Goal: Contribute content: Add original content to the website for others to see

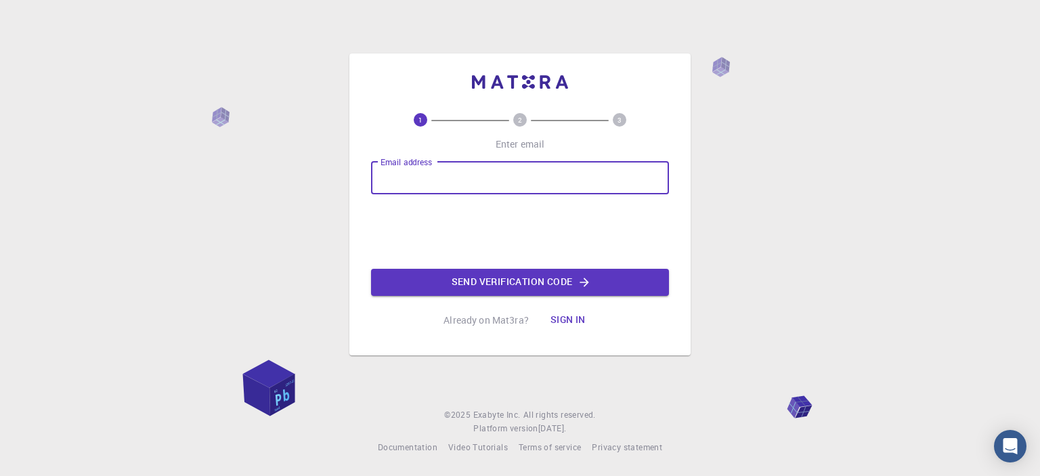
click at [468, 176] on input "Email address" at bounding box center [520, 178] width 298 height 32
type input "[EMAIL_ADDRESS][DOMAIN_NAME]"
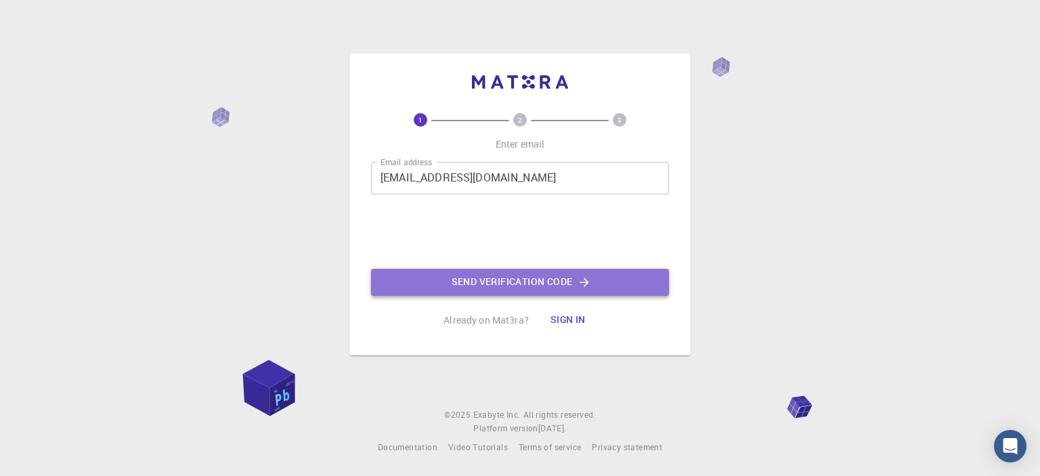
click at [486, 284] on button "Send verification code" at bounding box center [520, 282] width 298 height 27
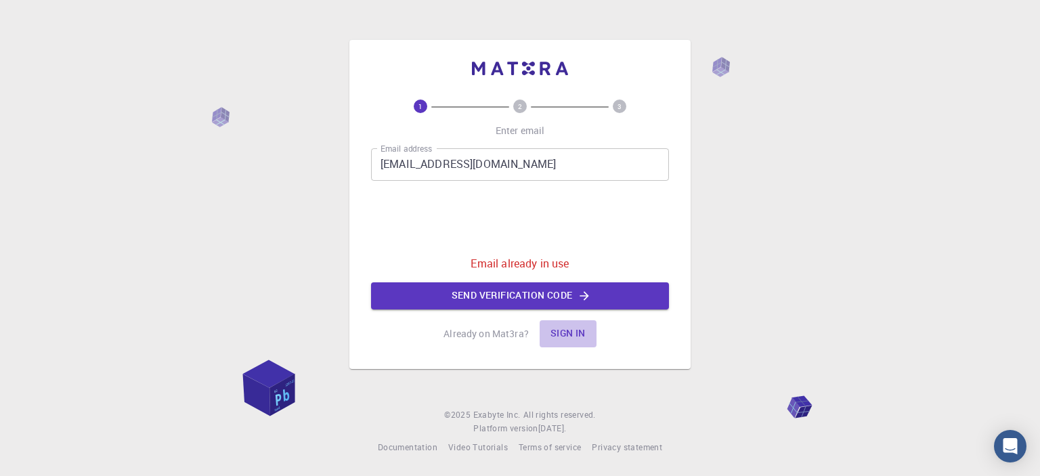
click at [567, 326] on button "Sign in" at bounding box center [568, 333] width 57 height 27
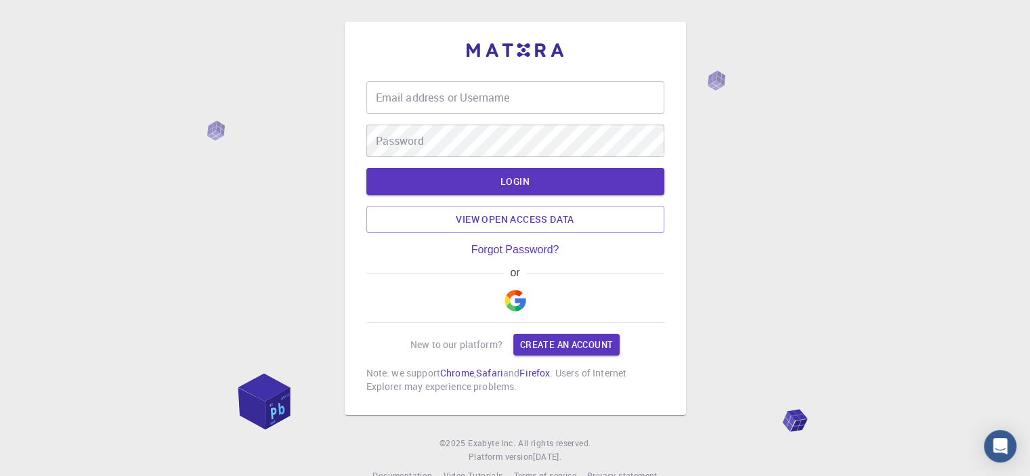
type input "nabeelisrar123"
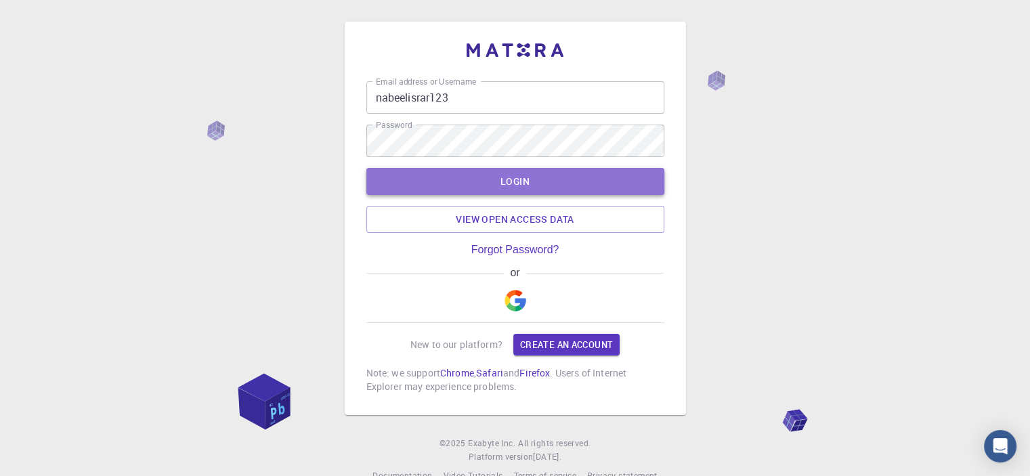
click at [550, 184] on button "LOGIN" at bounding box center [515, 181] width 298 height 27
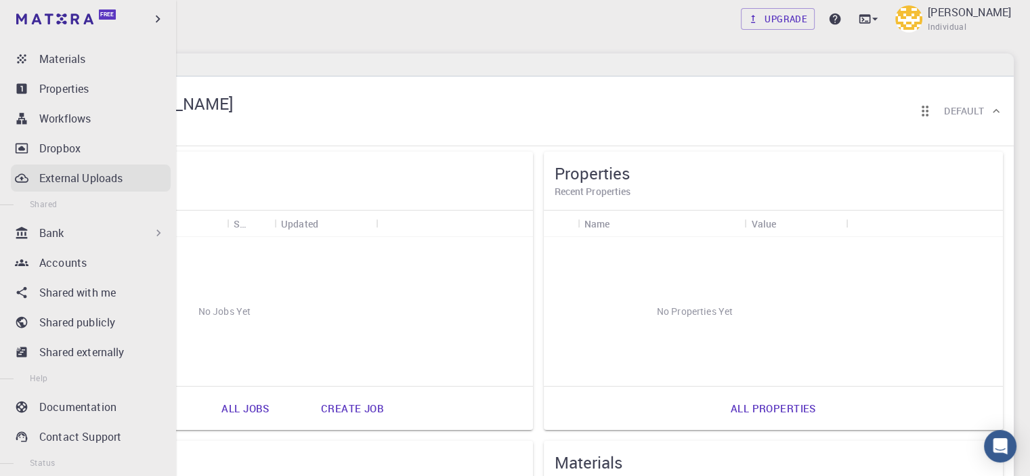
scroll to position [142, 0]
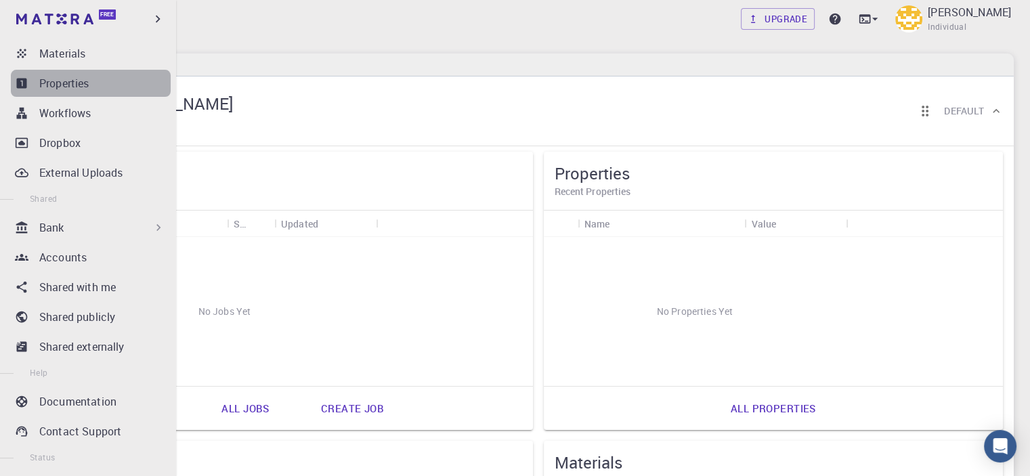
click at [106, 92] on link "Properties" at bounding box center [91, 83] width 160 height 27
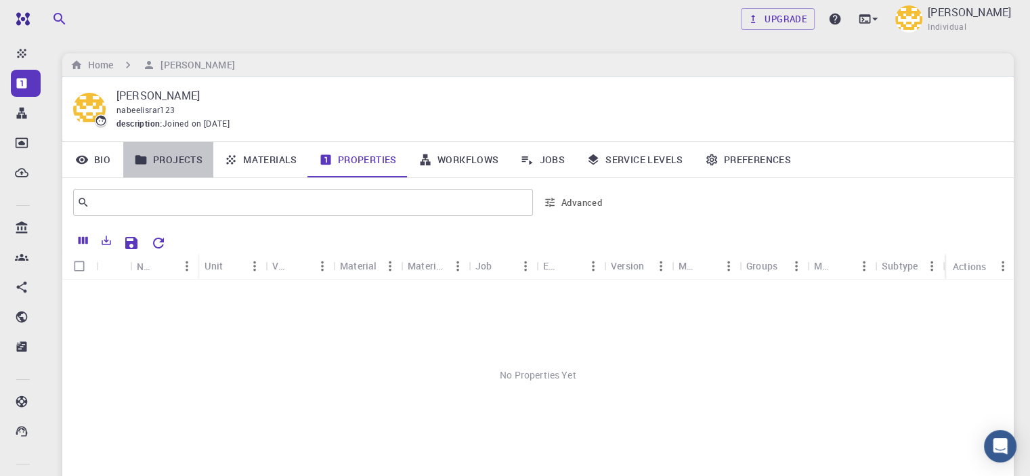
click at [177, 160] on link "Projects" at bounding box center [168, 159] width 90 height 35
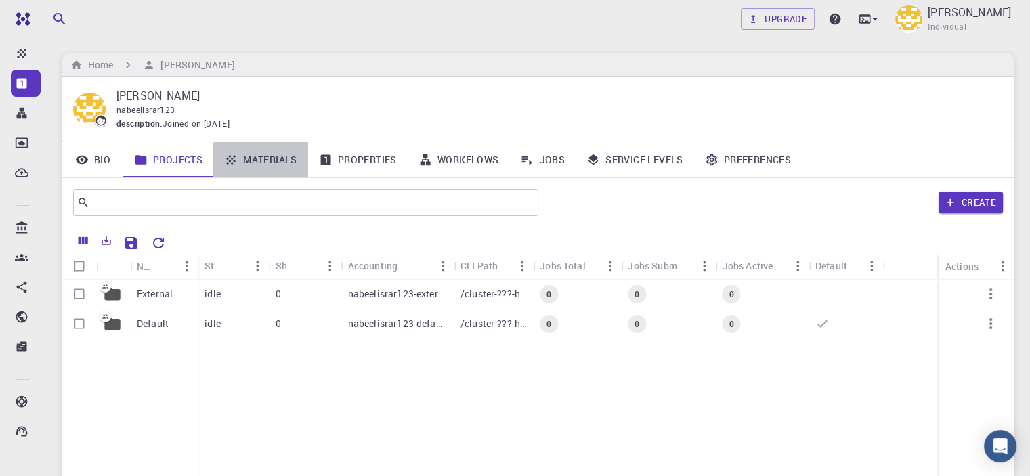
click at [273, 167] on link "Materials" at bounding box center [260, 159] width 95 height 35
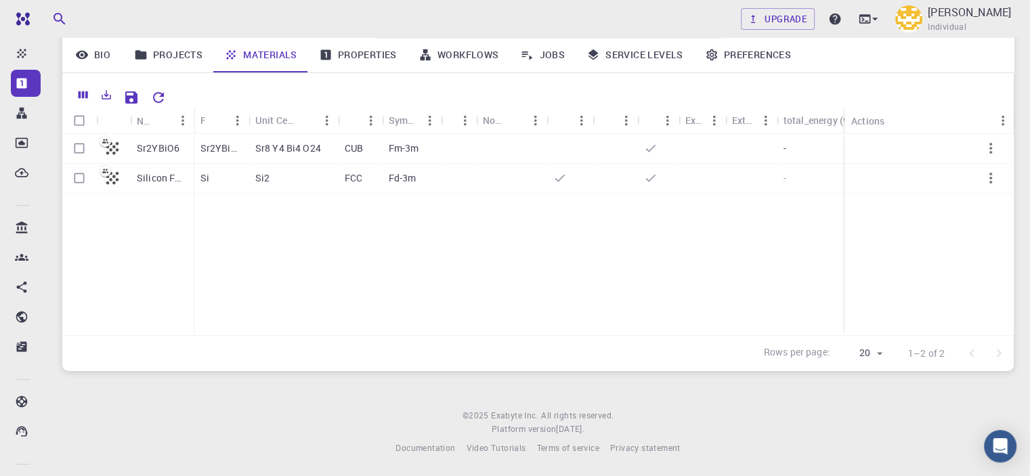
scroll to position [91, 0]
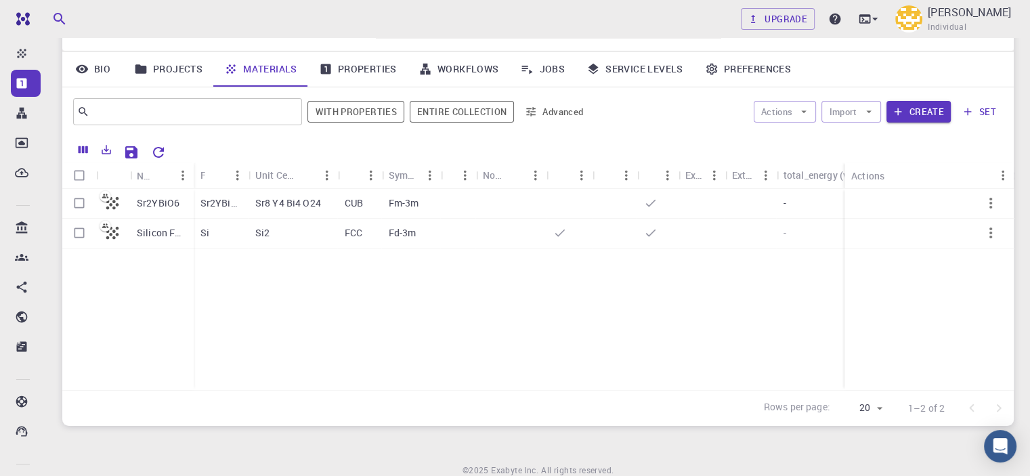
click at [222, 180] on icon "Sort" at bounding box center [215, 175] width 15 height 15
click at [273, 232] on p "Sr8 Y4 Bi4 O24" at bounding box center [299, 233] width 54 height 14
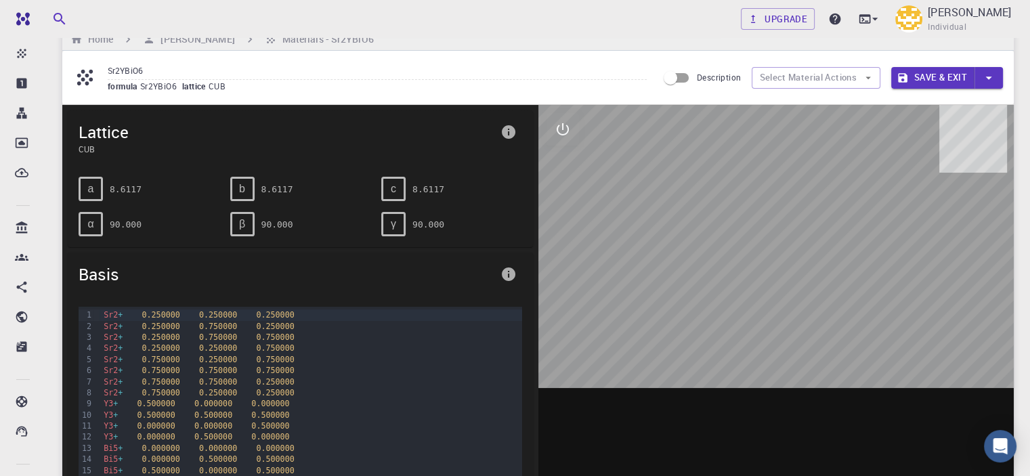
scroll to position [24, 0]
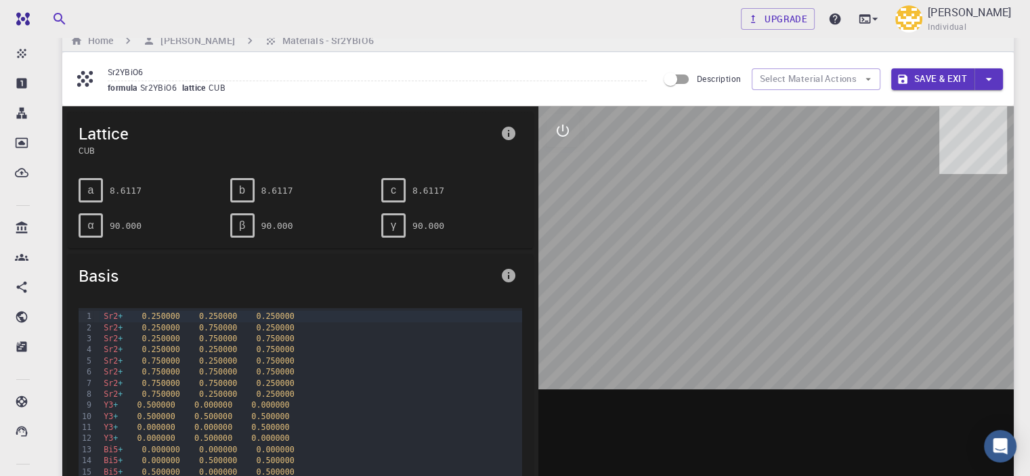
drag, startPoint x: 800, startPoint y: 316, endPoint x: 753, endPoint y: 284, distance: 56.5
click at [753, 284] on div at bounding box center [776, 316] width 476 height 421
drag, startPoint x: 829, startPoint y: 232, endPoint x: 759, endPoint y: 235, distance: 70.5
click at [759, 235] on div at bounding box center [776, 316] width 476 height 421
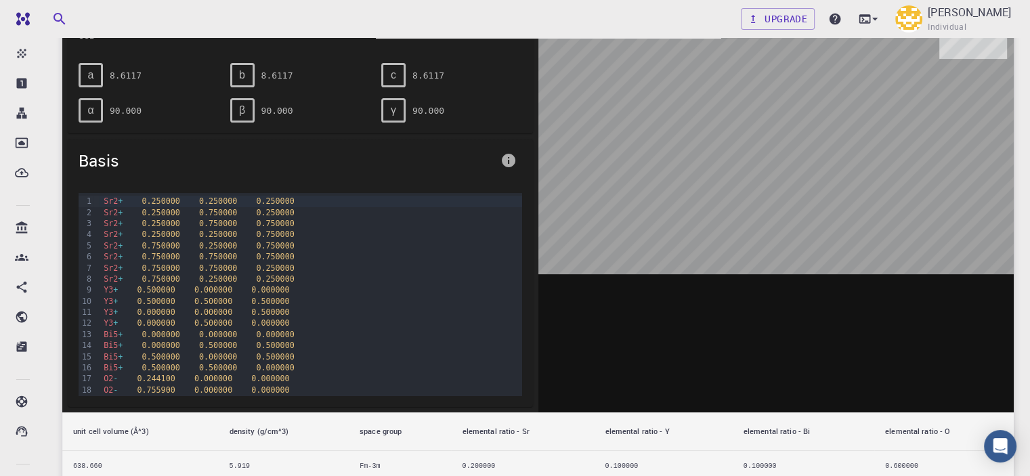
scroll to position [141, 0]
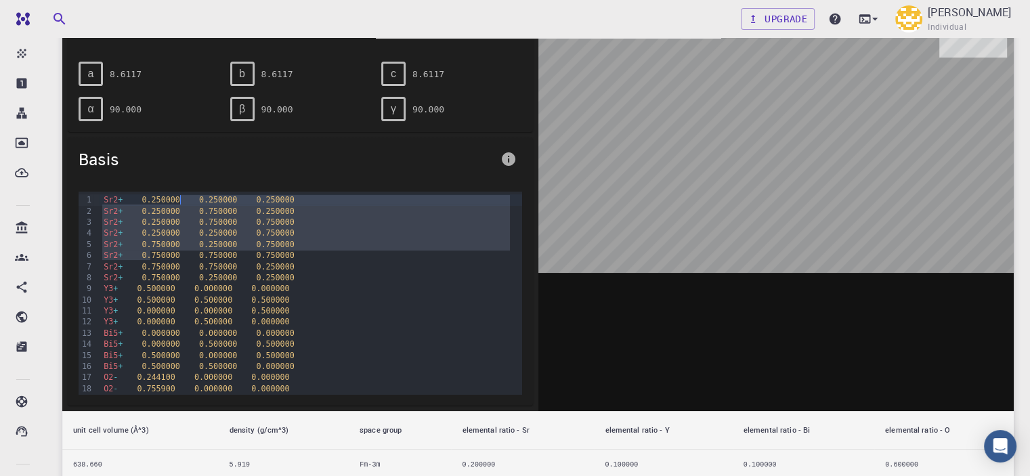
drag, startPoint x: 151, startPoint y: 254, endPoint x: 164, endPoint y: 293, distance: 41.3
click at [164, 293] on div "Sr2 + 0.250000 0.250000 0.250000 Sr2 + 0.250000 0.750000 0.250000 Sr2 + 0.25000…" at bounding box center [311, 422] width 422 height 460
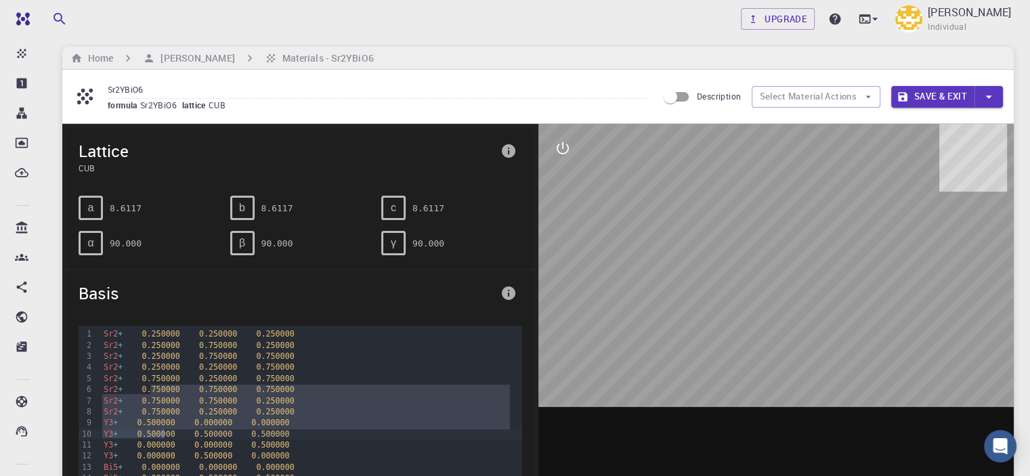
scroll to position [6, 0]
click at [111, 59] on h6 "Home" at bounding box center [98, 58] width 30 height 15
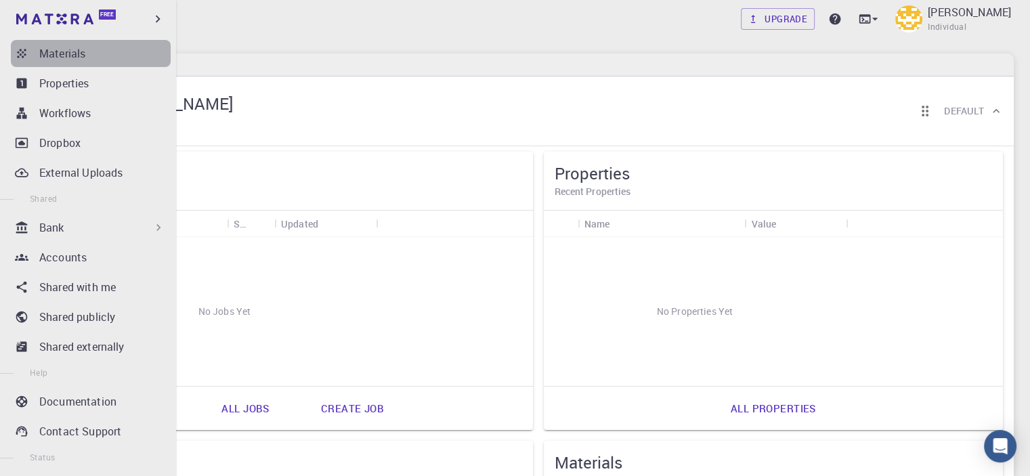
click at [95, 59] on div "Materials" at bounding box center [104, 53] width 131 height 16
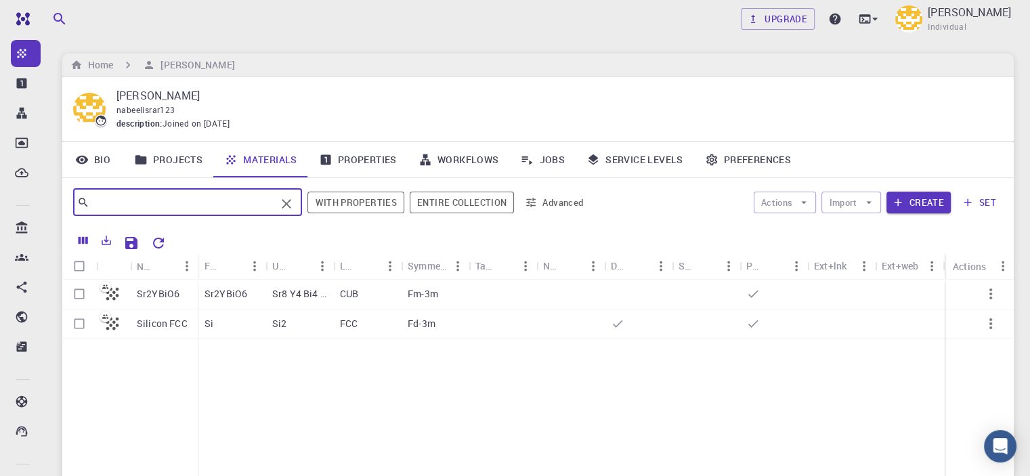
click at [214, 208] on input "text" at bounding box center [182, 202] width 186 height 19
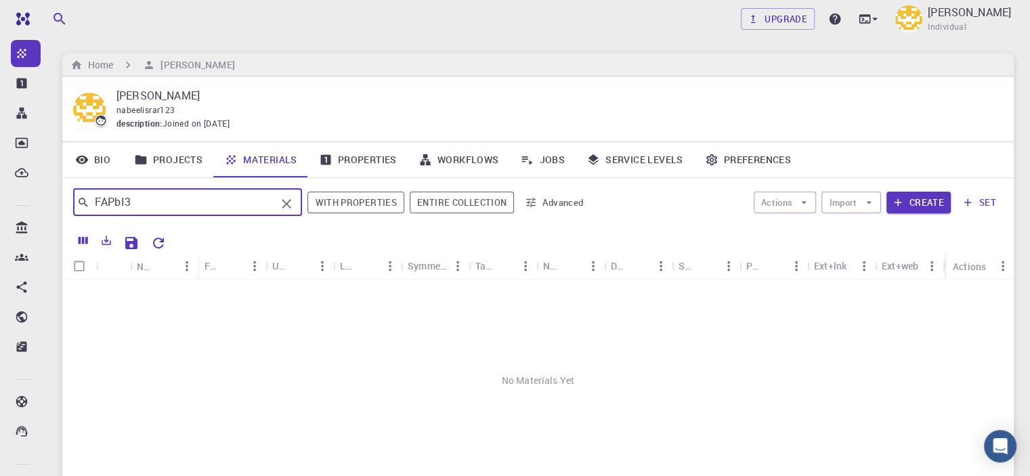
type input "FAPbI3"
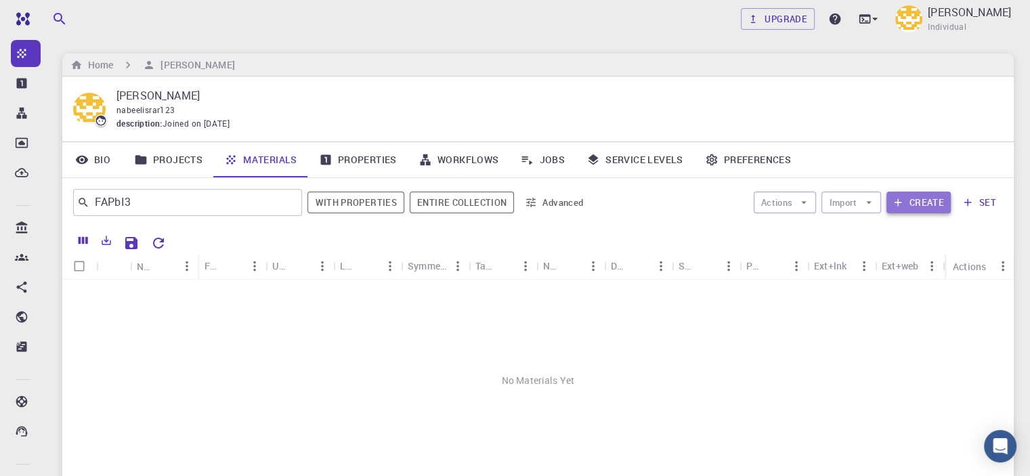
click at [934, 209] on button "Create" at bounding box center [918, 203] width 64 height 22
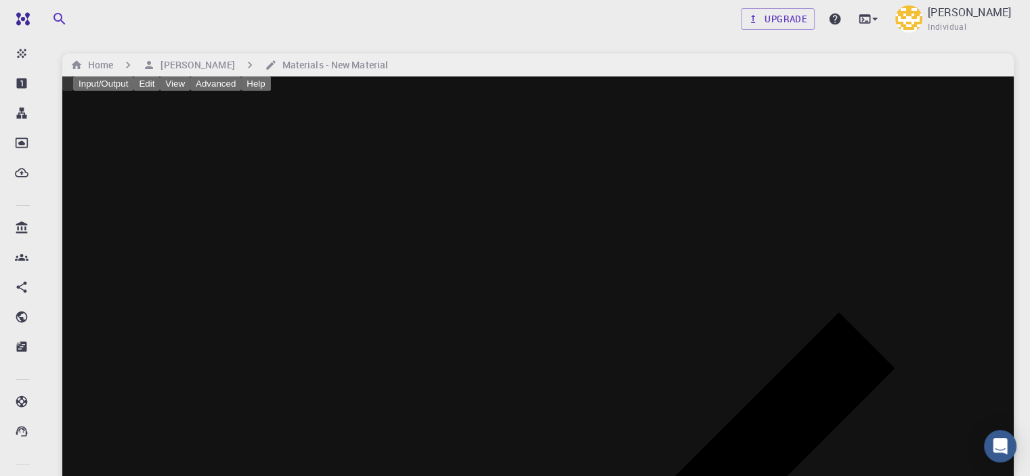
drag, startPoint x: 379, startPoint y: 262, endPoint x: 242, endPoint y: 267, distance: 136.8
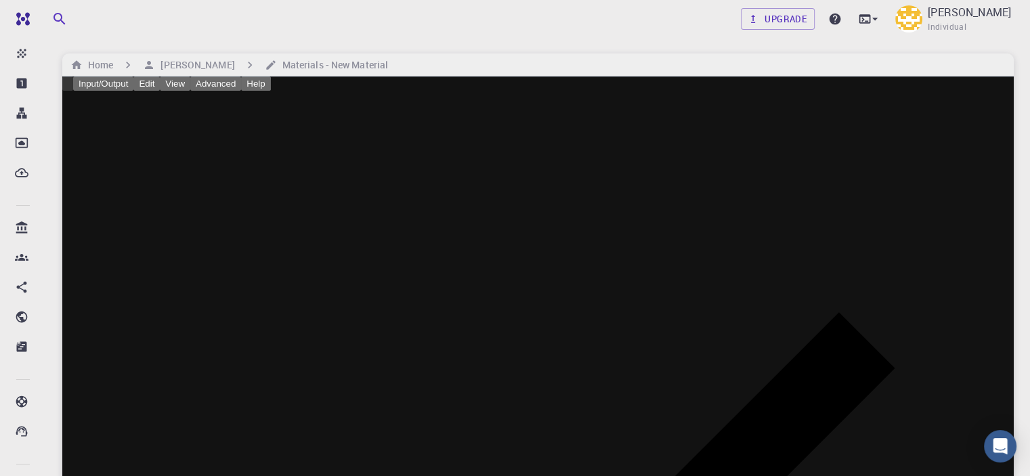
copy div "0.250000 0.250000 0.250000"
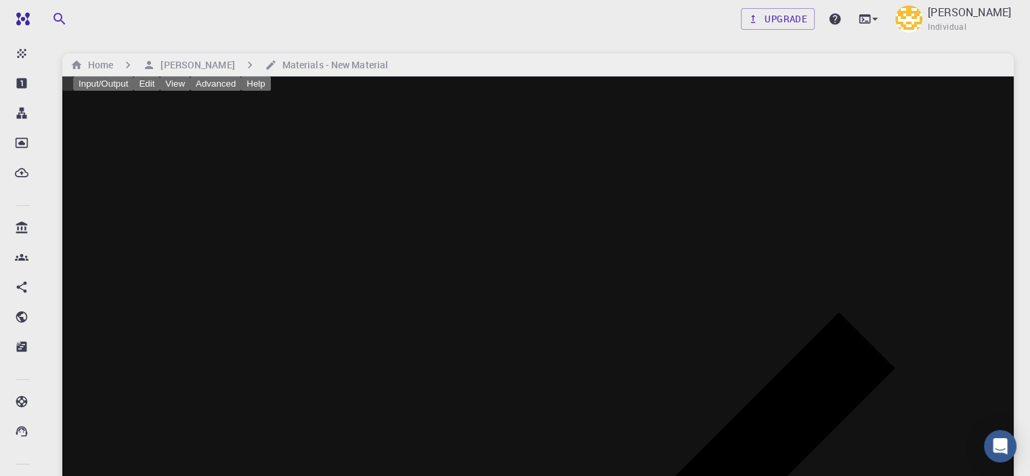
drag, startPoint x: 745, startPoint y: 323, endPoint x: 791, endPoint y: 276, distance: 65.6
drag, startPoint x: 791, startPoint y: 276, endPoint x: 720, endPoint y: 279, distance: 71.2
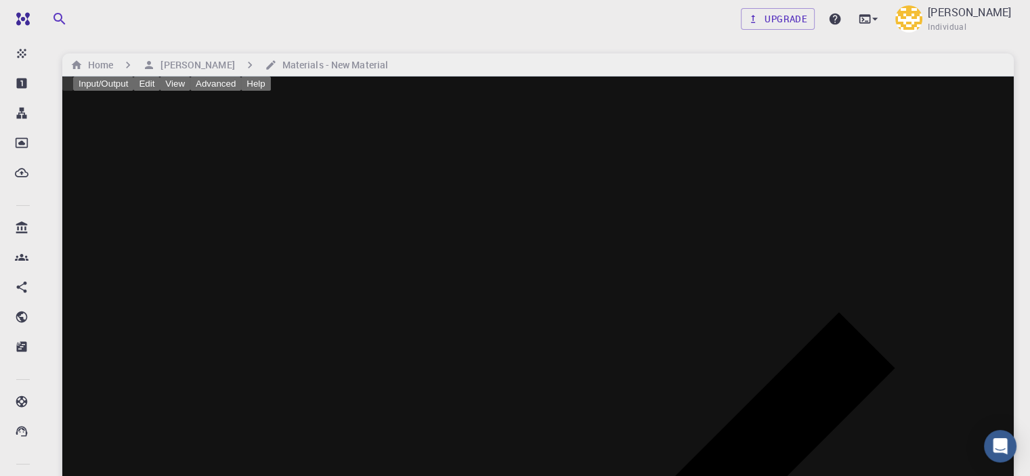
type input "3.9"
type input "60"
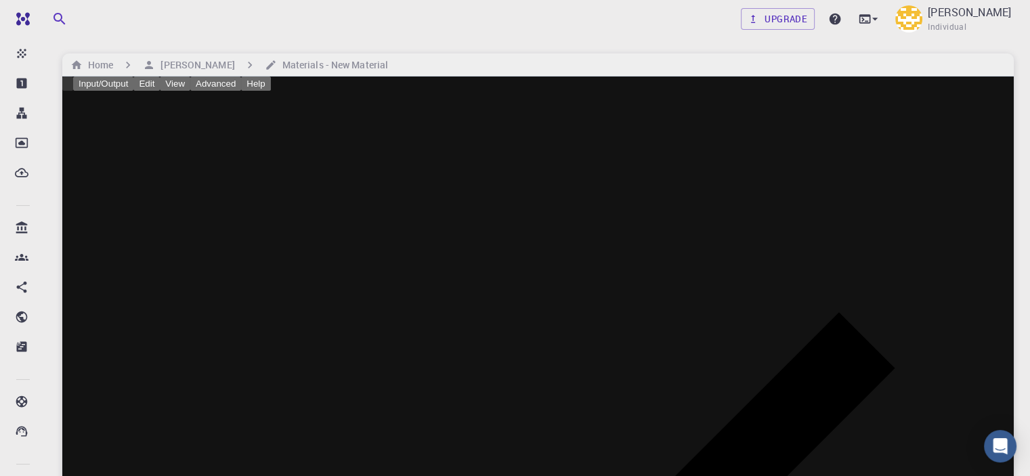
type input "3.95"
type input "4"
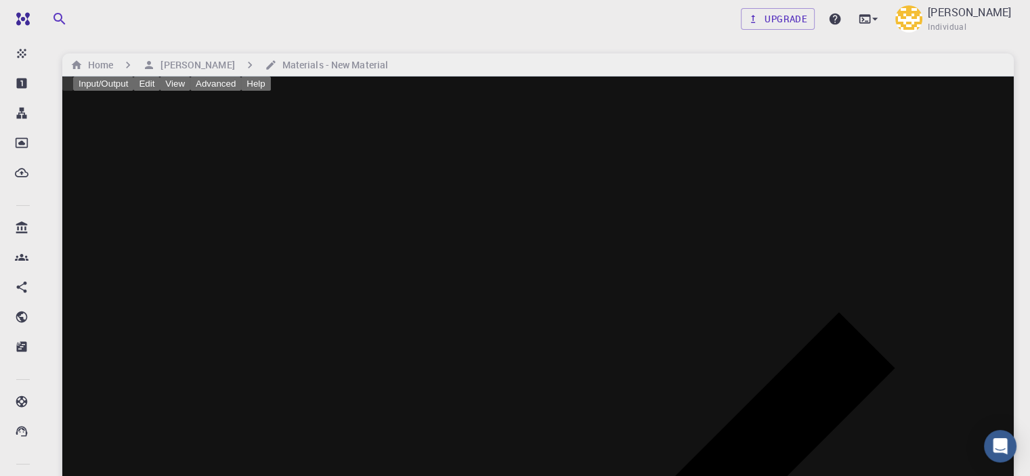
type input "4"
type input "4.05"
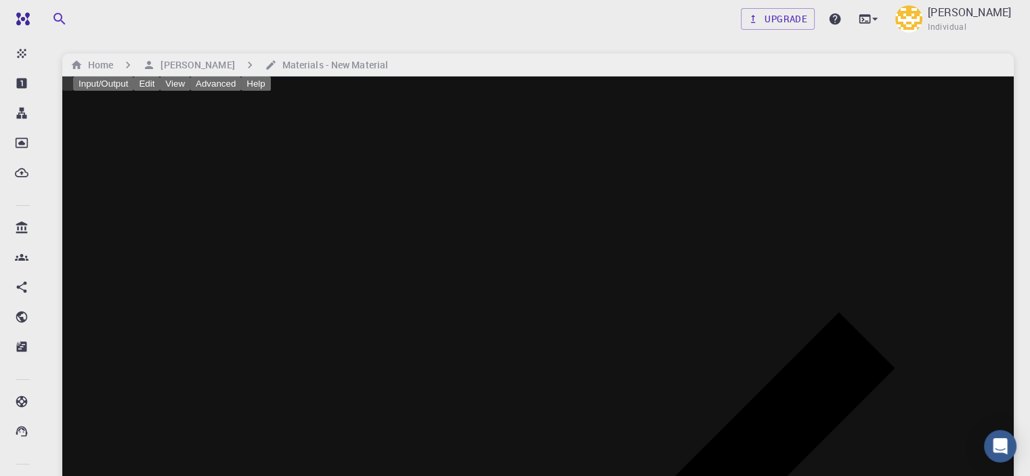
type input "4.05"
type input "4.1"
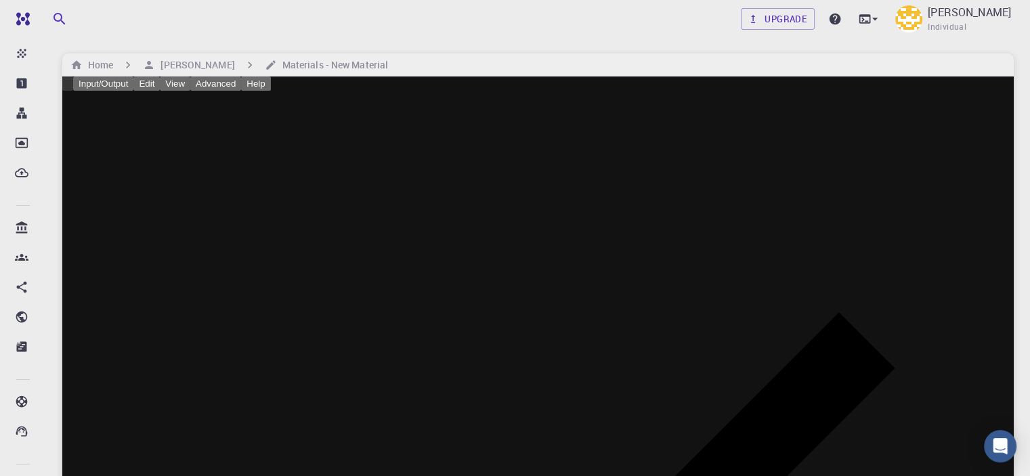
type input "4.15"
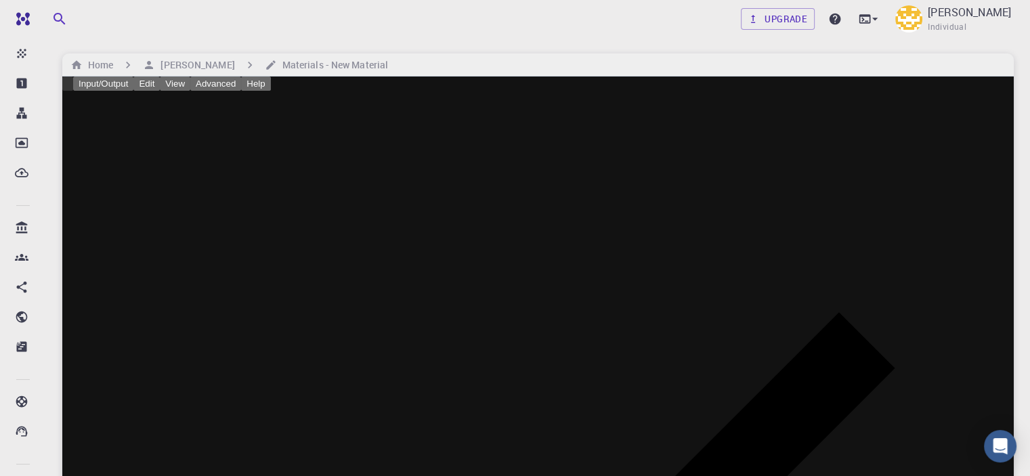
type input "4.2"
type input "4.25"
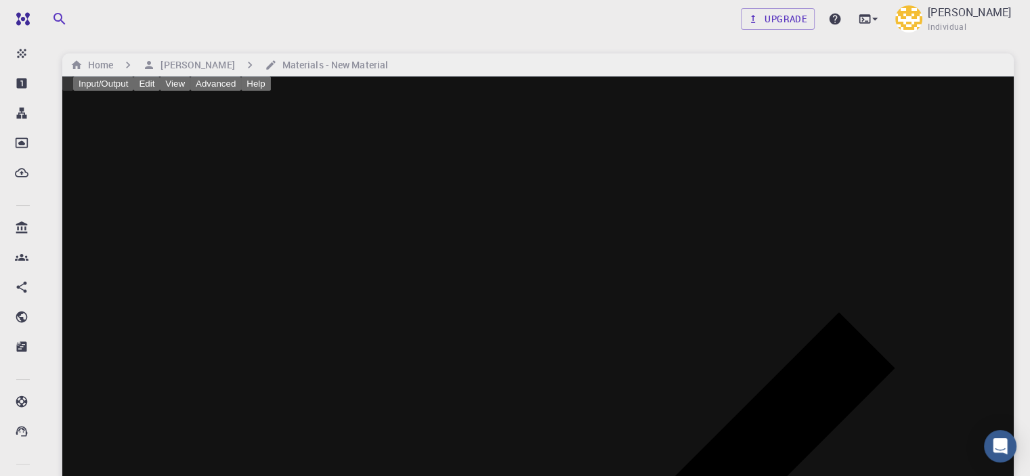
type input "4.25"
type input "4.3"
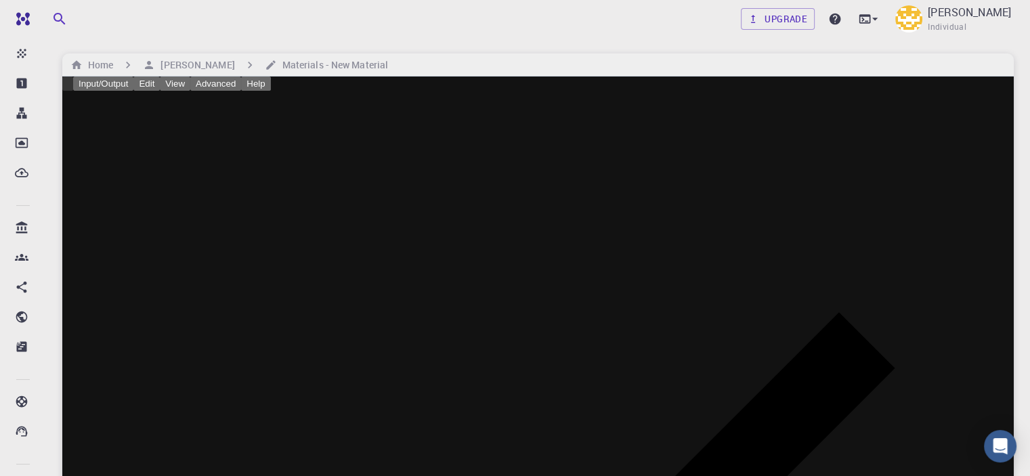
type input "4.3"
type input "4.35"
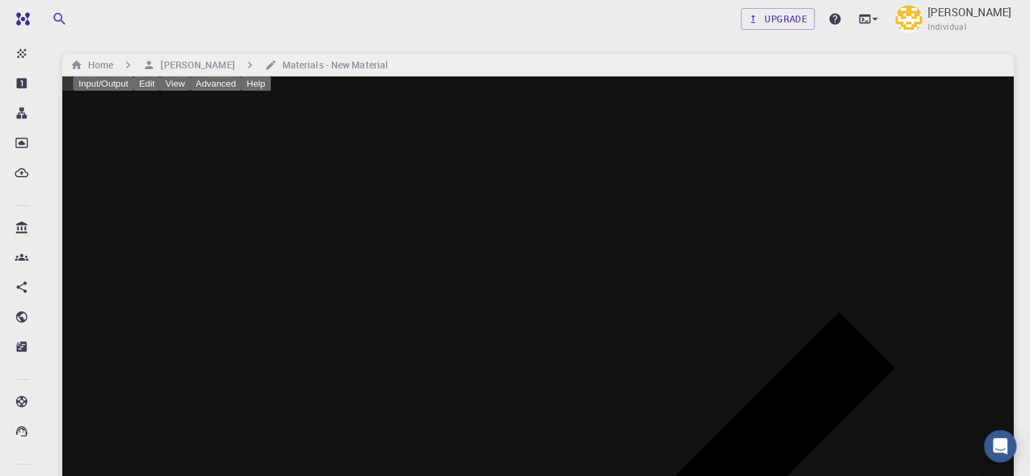
type input "4.4"
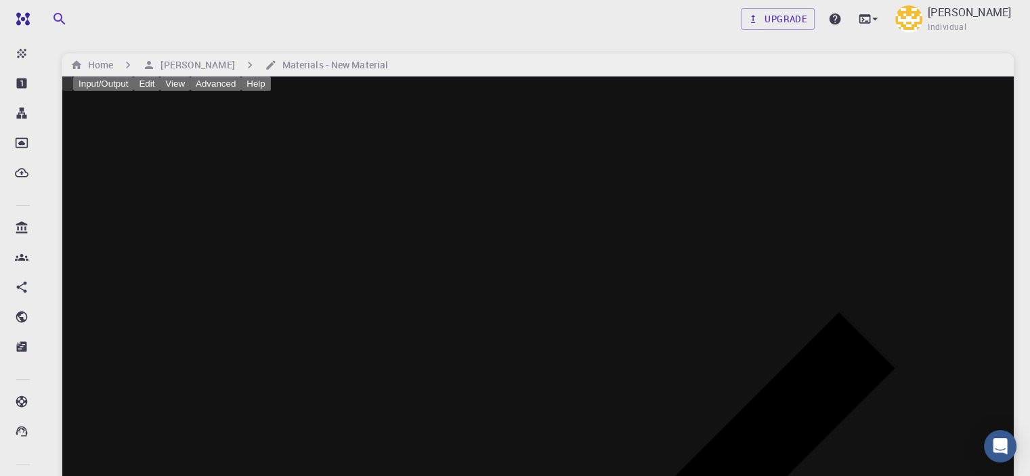
type input "4.45"
type input "4.5"
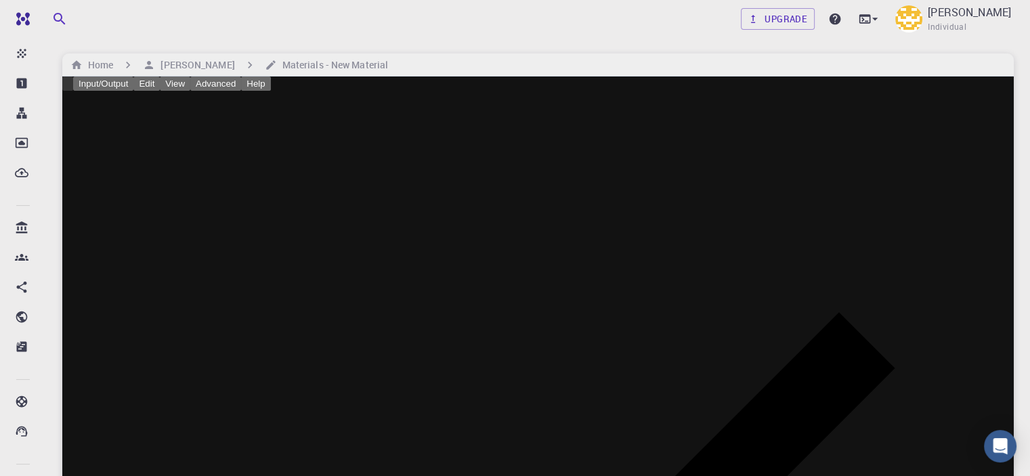
type input "4.5"
type input "4.55"
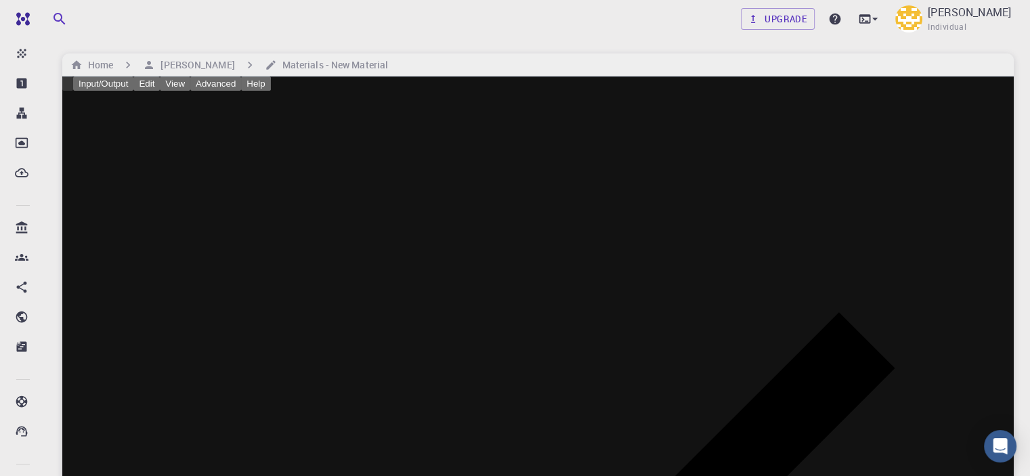
type input "4.55"
type input "4.6"
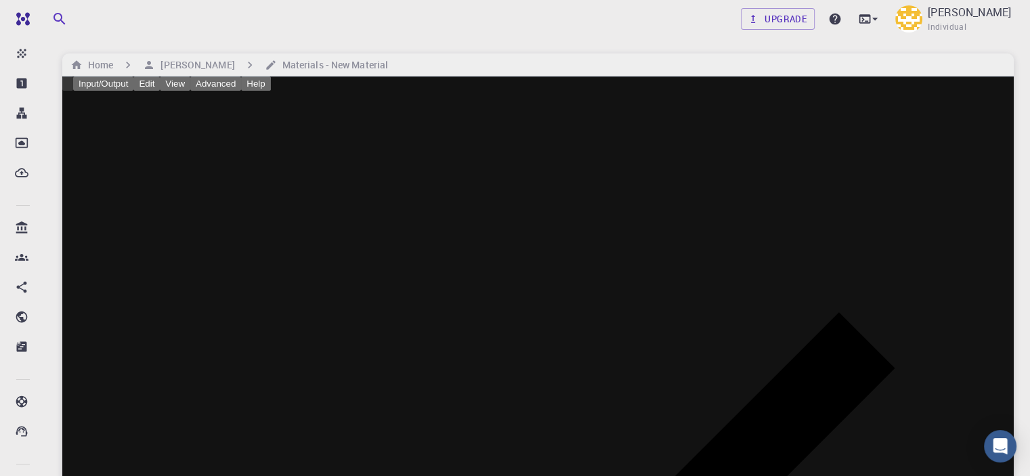
type input "4.65"
type input "4.7"
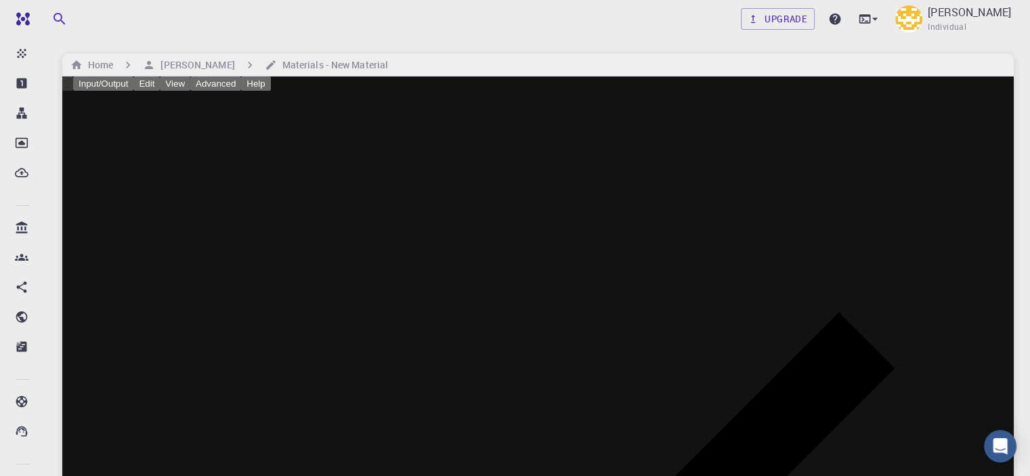
type input "4.7"
type input "4.75"
type input "4.8"
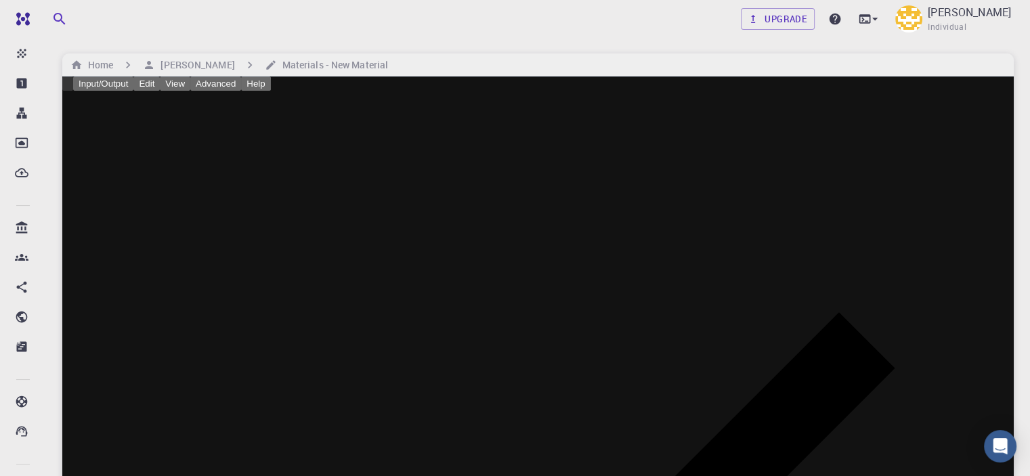
type input "4.8"
type input "4.85"
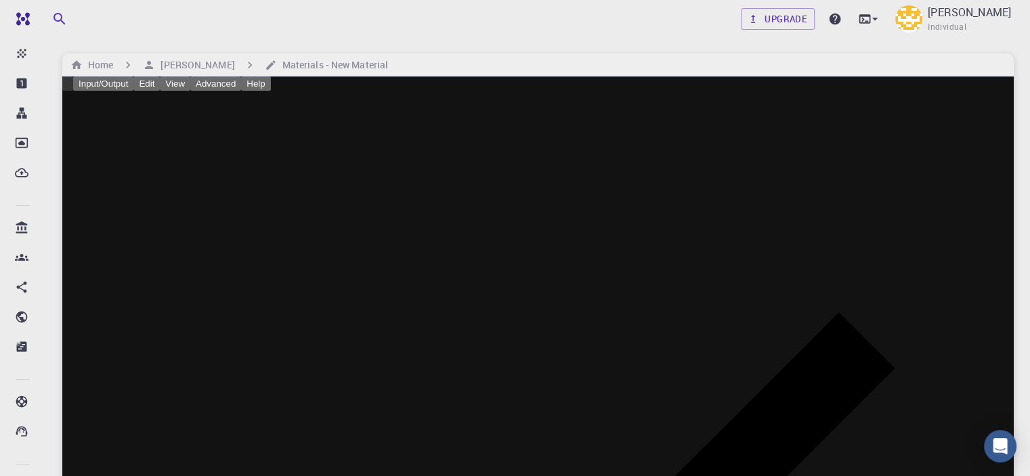
type input "4.9"
type input "4.95"
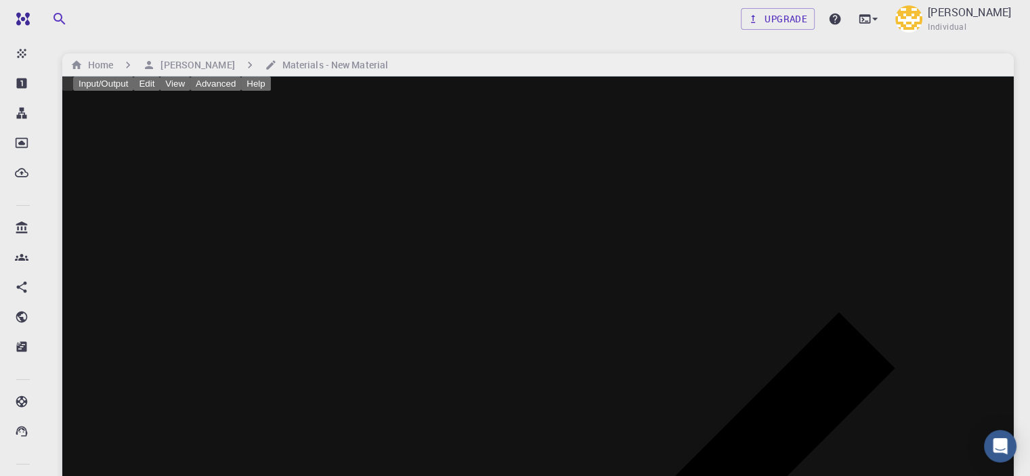
type input "4.95"
type input "5"
type input "5.05"
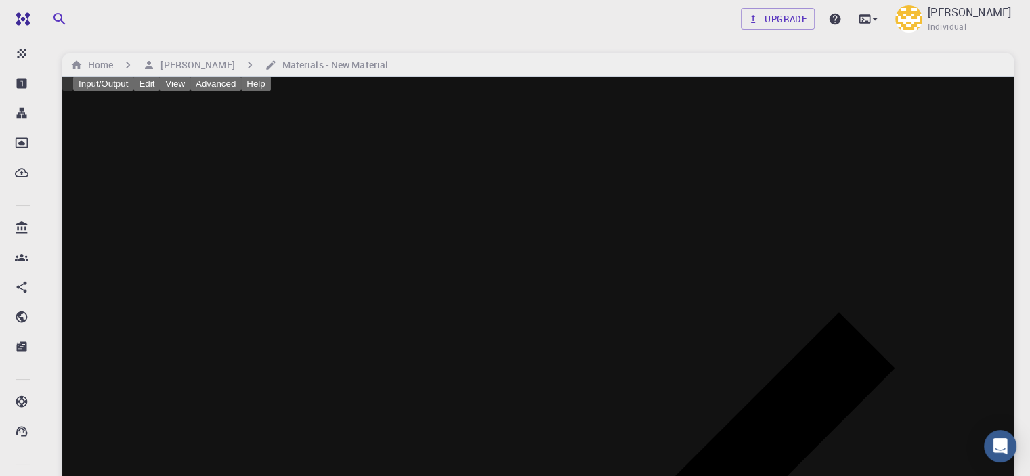
type input "5.05"
type input "5.1"
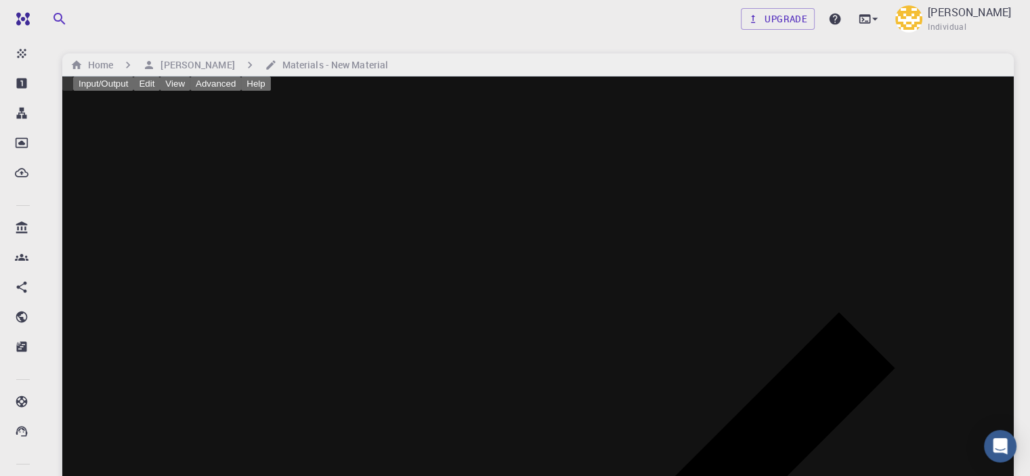
type input "5.15"
type input "5.2"
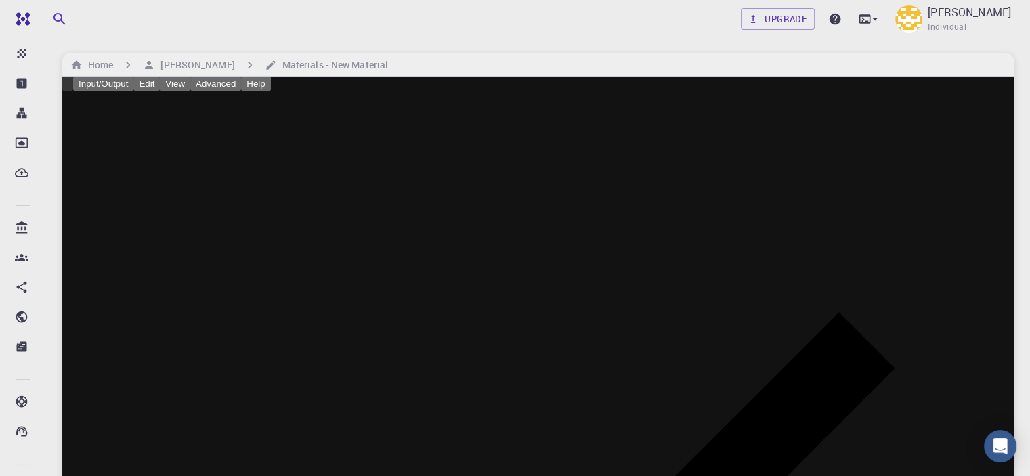
type input "5.2"
type input "5.25"
type input "5.3"
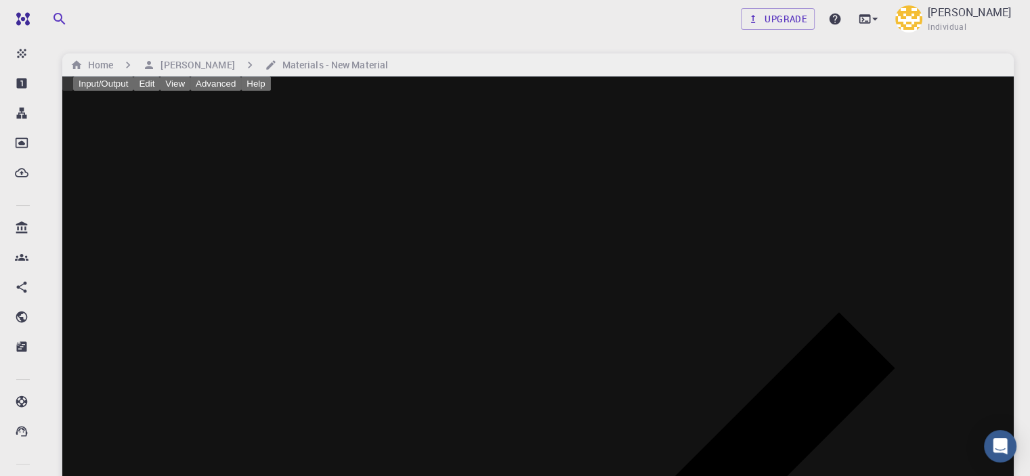
type input "5.3"
type input "5.35"
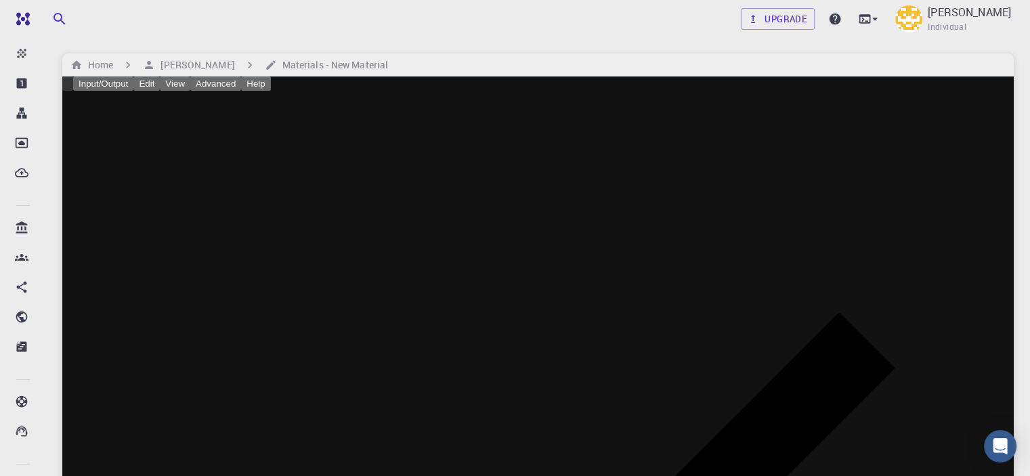
type input "5.4"
type input "5.45"
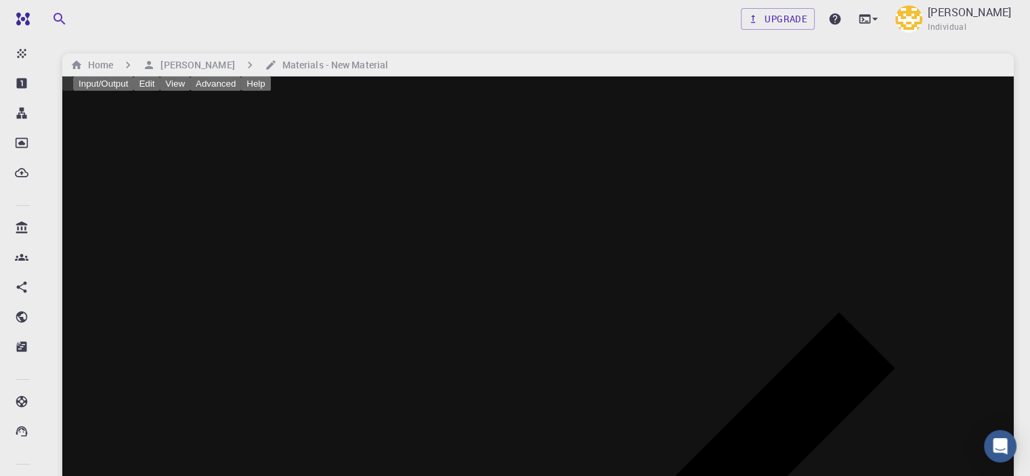
type input "5.45"
type input "5.5"
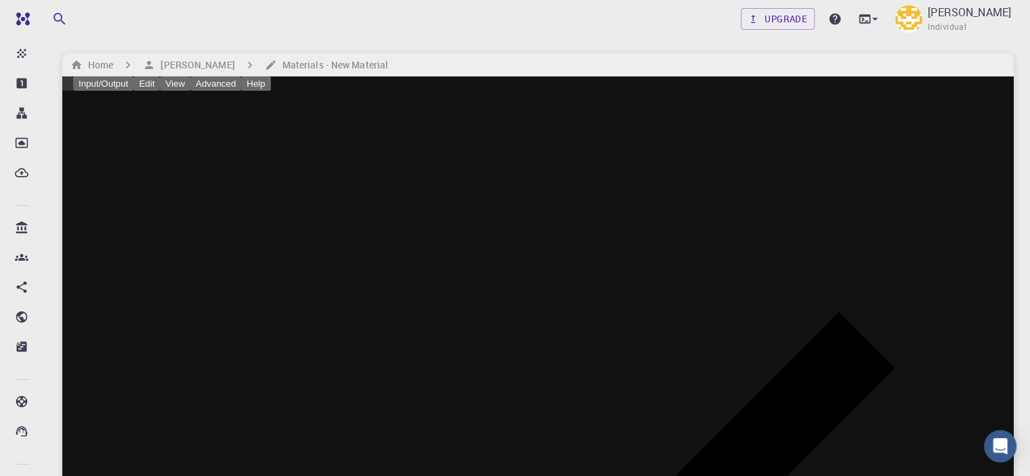
type input "5.55"
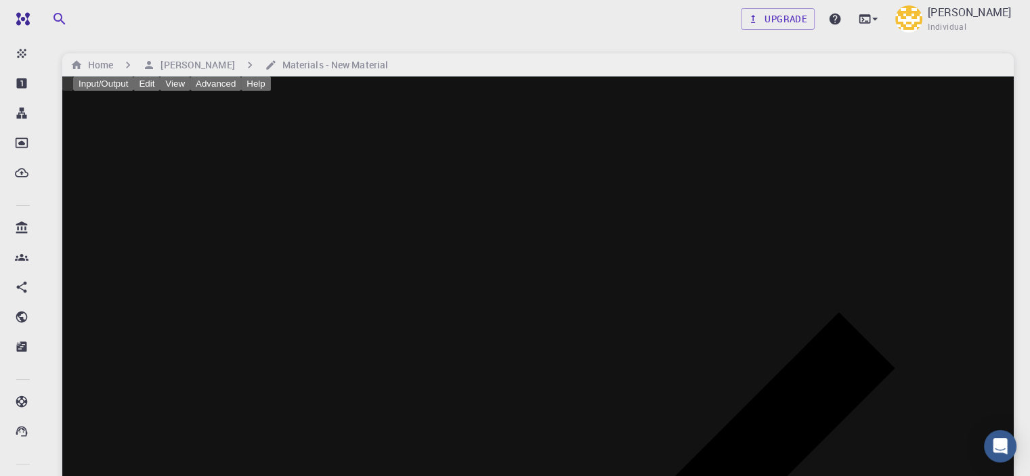
type input "5.6"
type input "5.65"
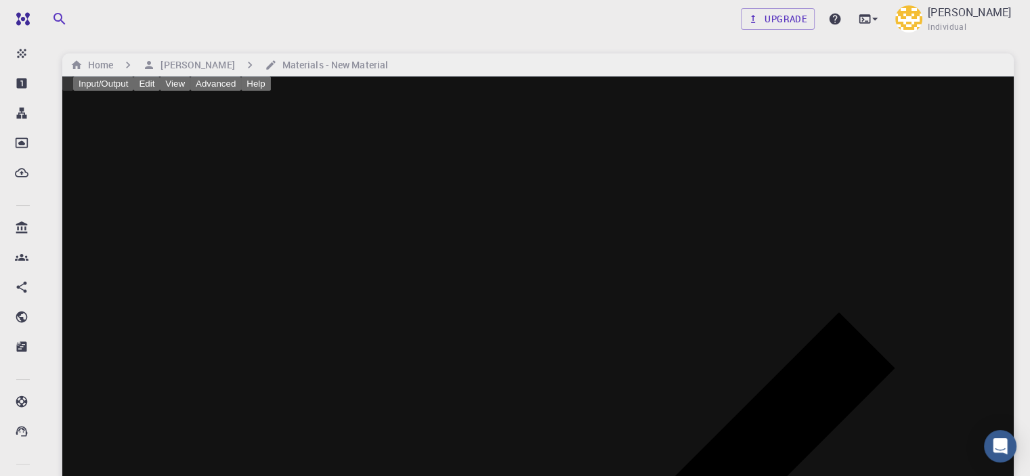
type input "5.65"
type input "5.7"
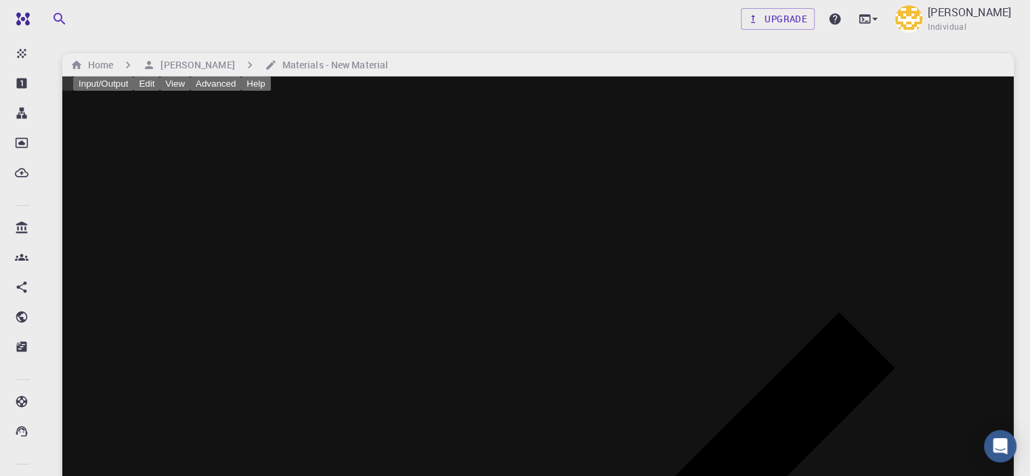
type input "5.7"
type input "5.75"
type input "5.8"
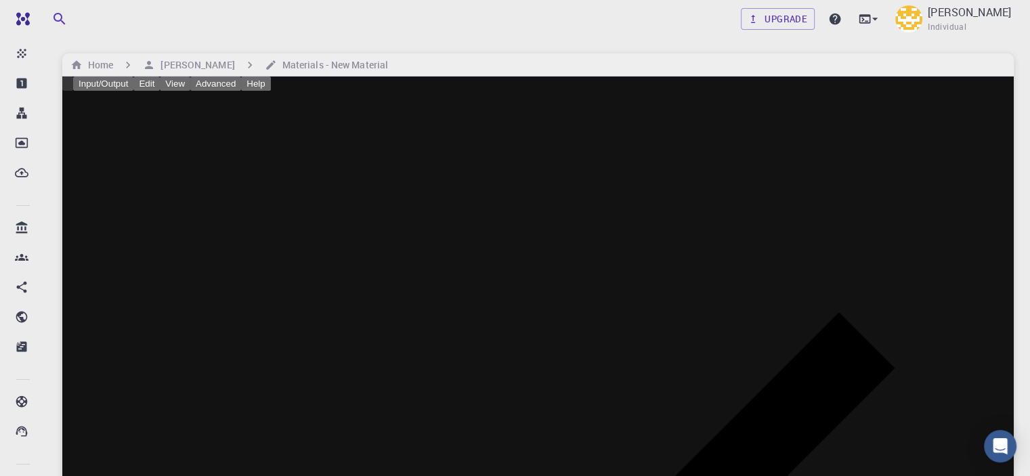
type input "5.8"
type input "5.85"
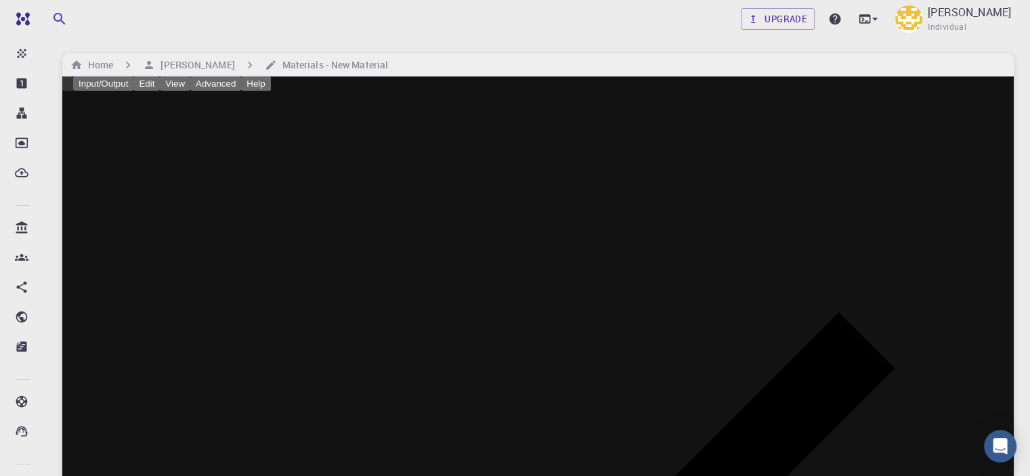
type input "5.9"
type input "5.95"
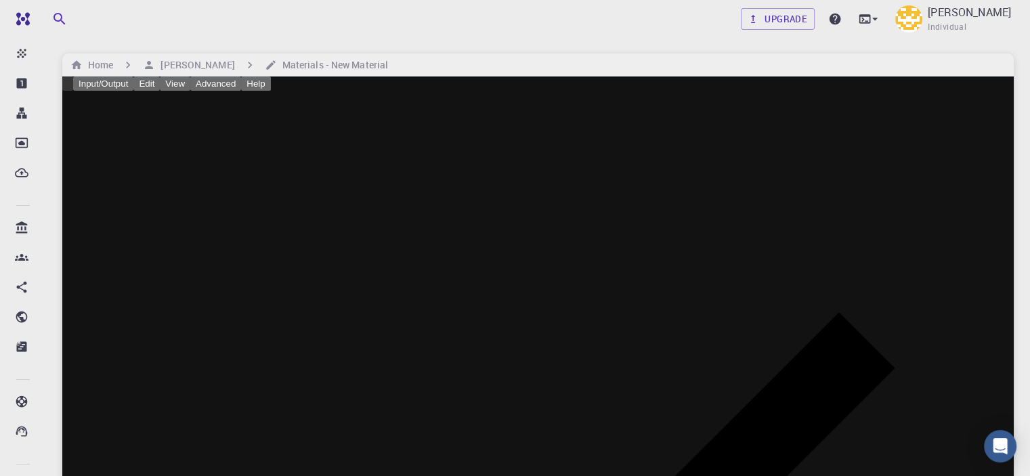
type input "5.95"
type input "6"
type input "6.05"
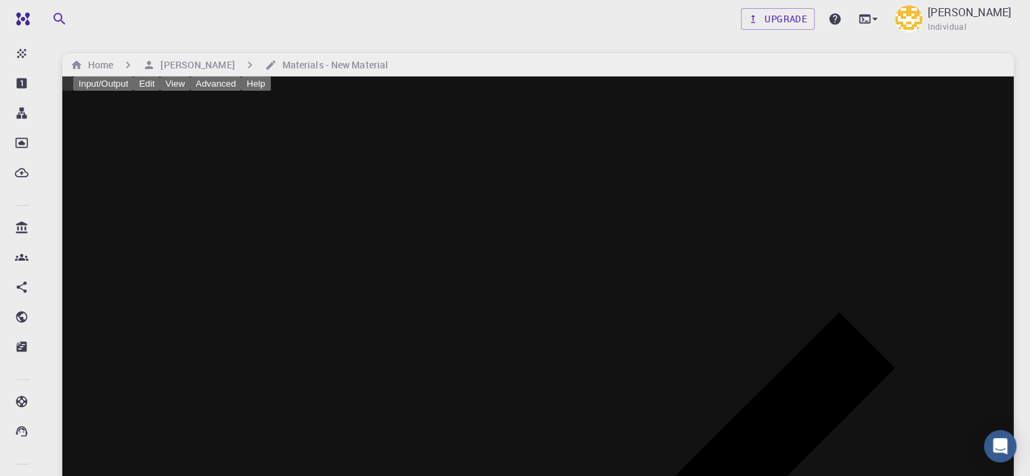
type input "6.05"
type input "6.1"
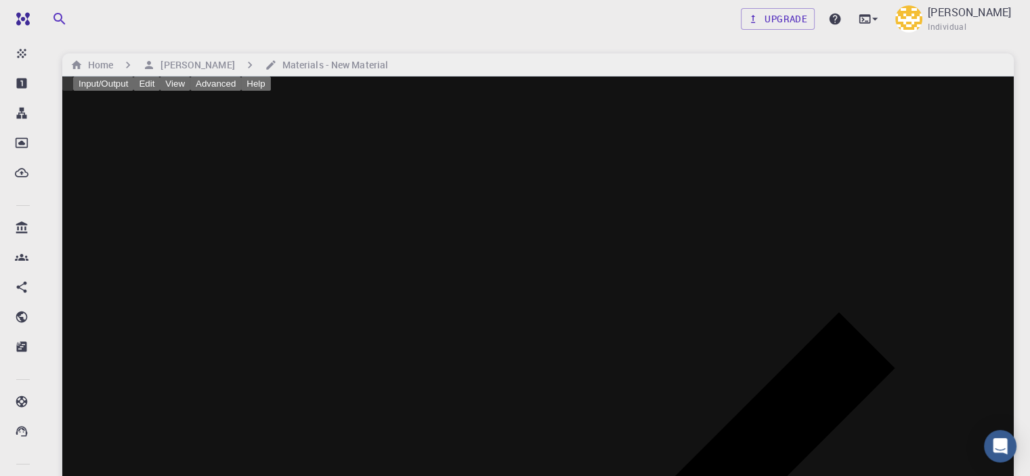
type input "6.15"
type input "6.2"
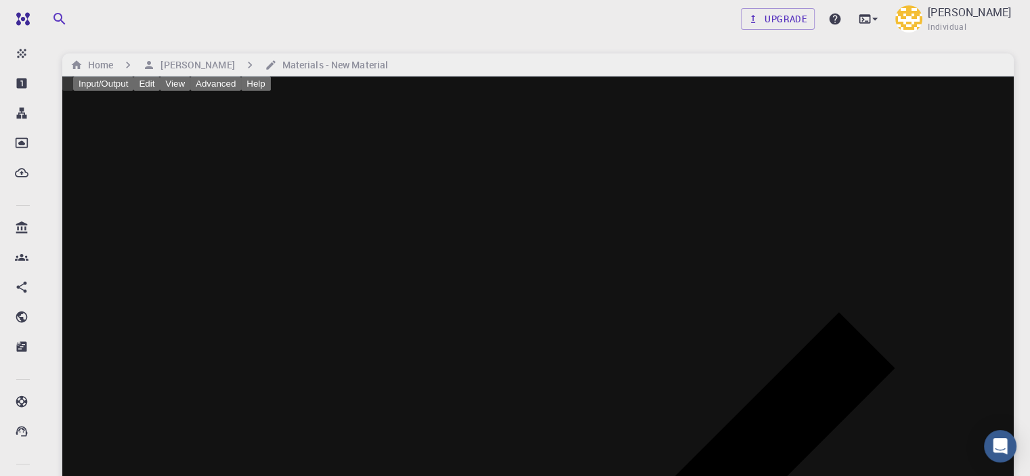
type input "6.2"
type input "6.25"
type input "6.3"
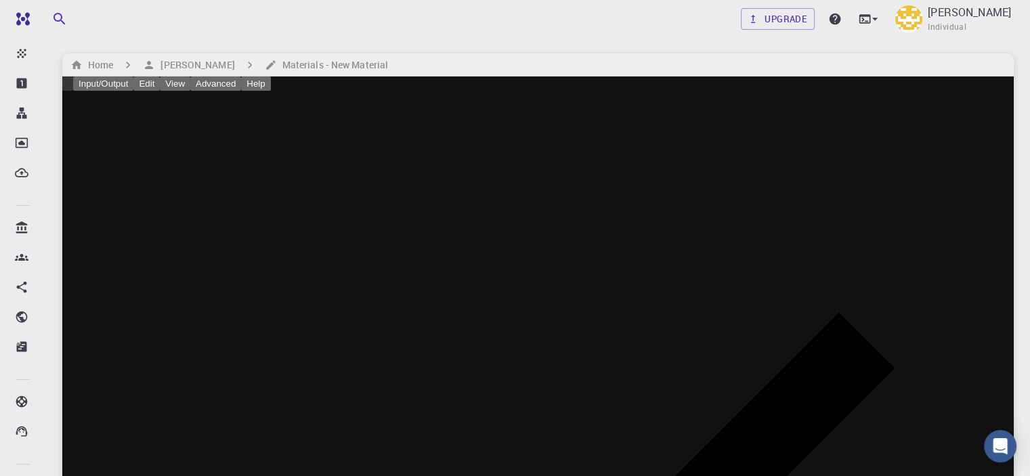
type input "6.3"
type input "6.35"
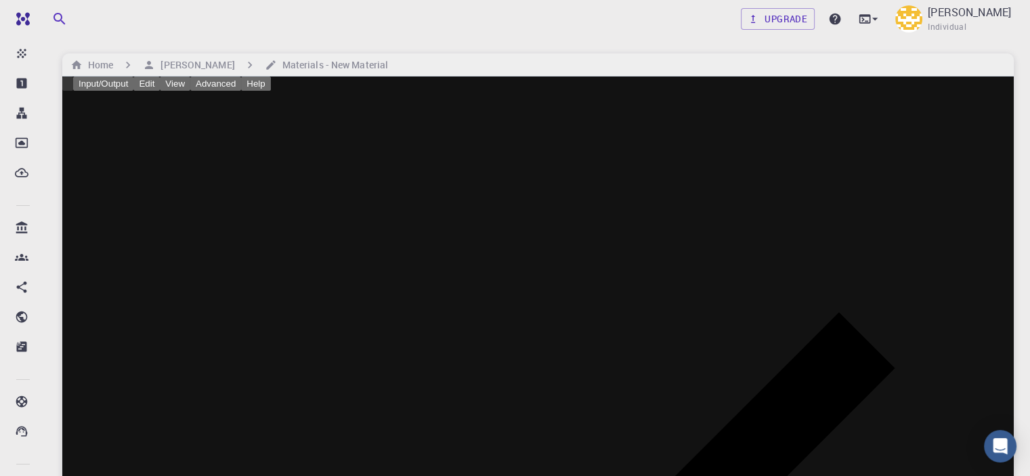
click at [327, 267] on div at bounding box center [515, 238] width 1030 height 476
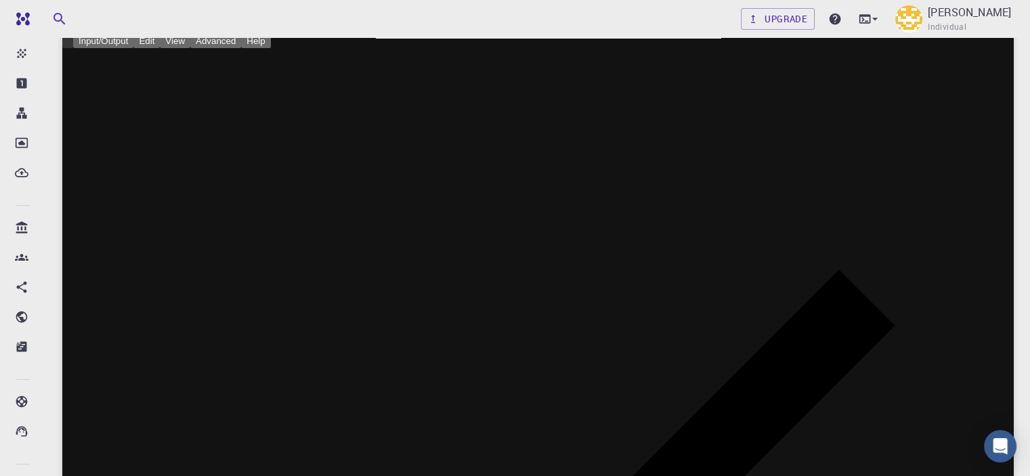
scroll to position [46, 0]
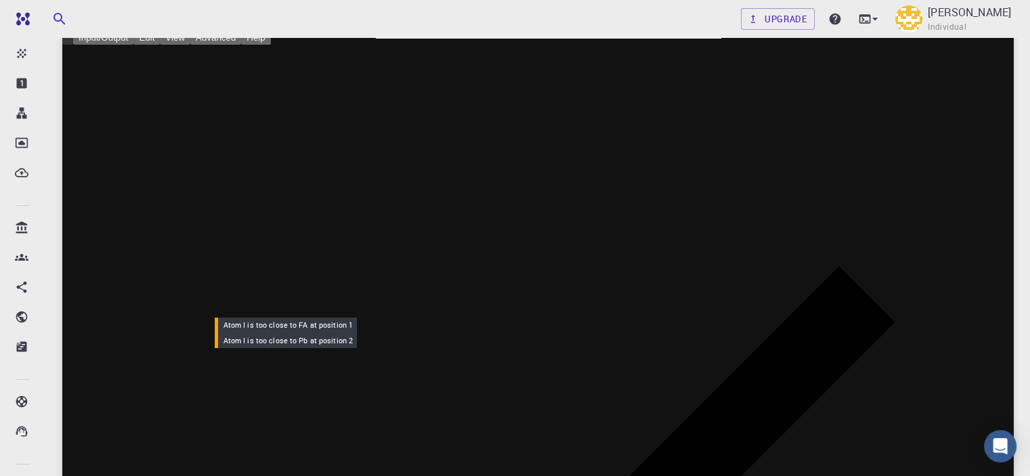
type input "3.867"
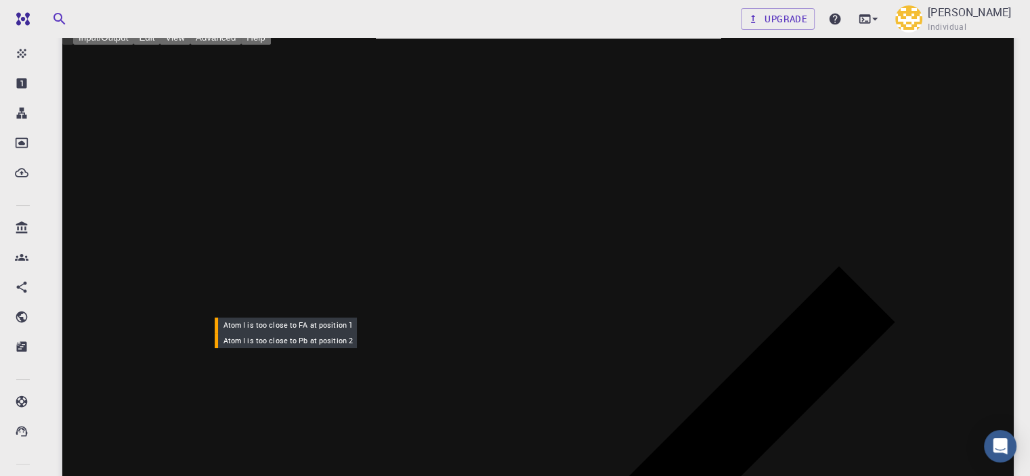
type input "3.867"
type input "59.99999"
